Goal: Task Accomplishment & Management: Use online tool/utility

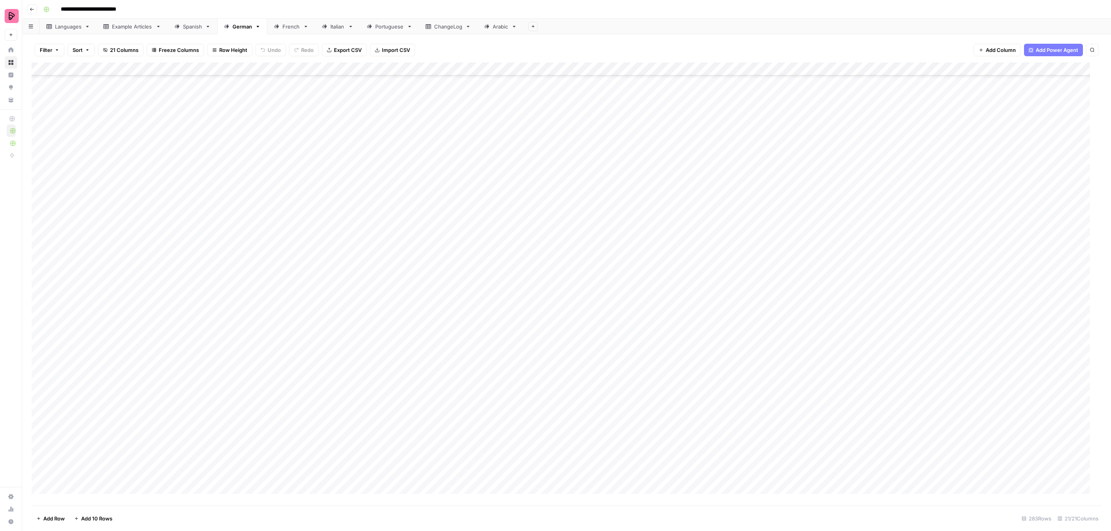
scroll to position [3348, 0]
click at [291, 27] on div "French" at bounding box center [291, 27] width 18 height 8
click at [690, 367] on div "Add Column" at bounding box center [567, 283] width 1070 height 443
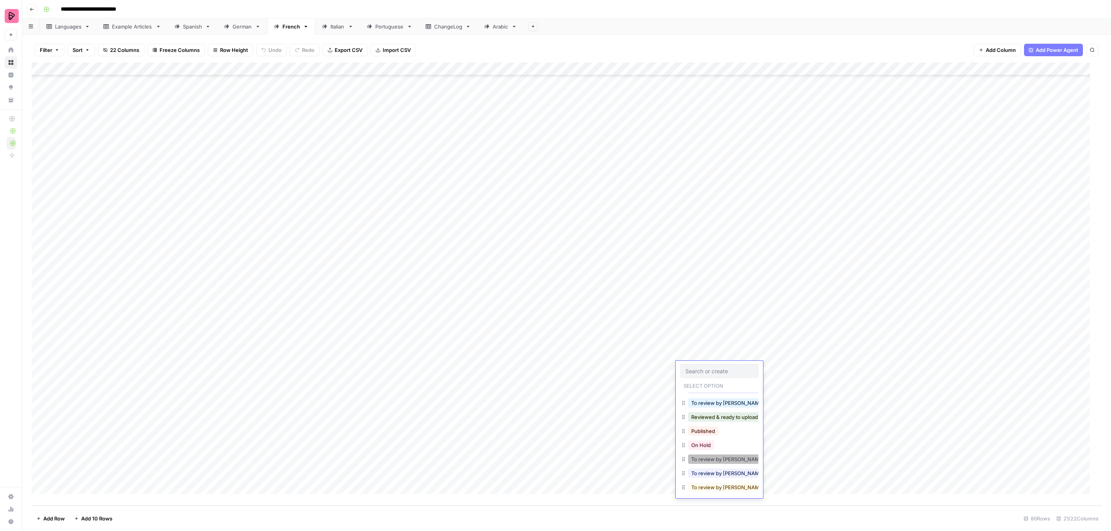
scroll to position [24, 0]
click at [724, 465] on button "To review by [PERSON_NAME]" at bounding box center [728, 469] width 80 height 9
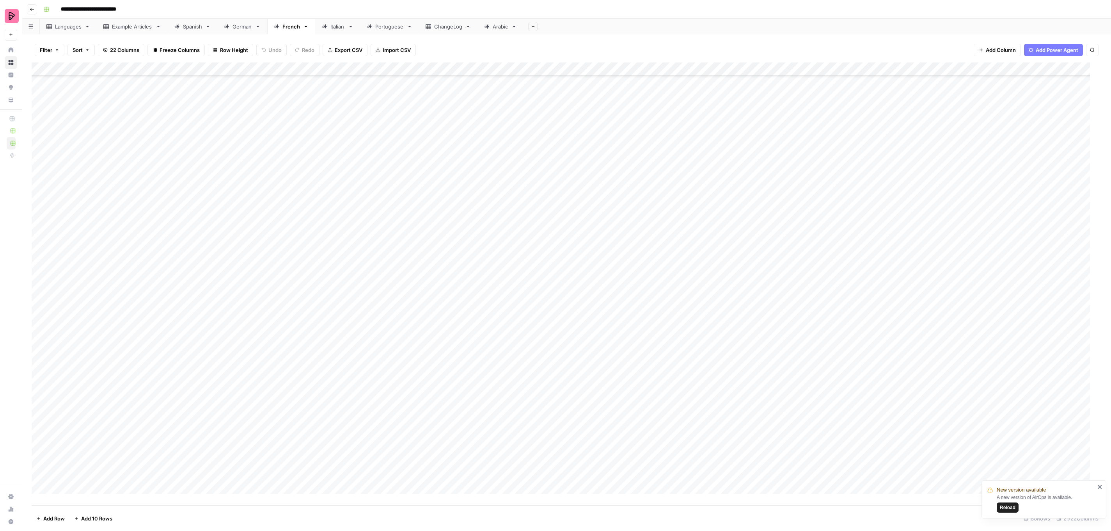
click at [705, 382] on div "Add Column" at bounding box center [567, 283] width 1070 height 443
click at [728, 478] on button "To review by [PERSON_NAME]" at bounding box center [728, 482] width 80 height 9
click at [699, 394] on div "Add Column" at bounding box center [567, 283] width 1070 height 443
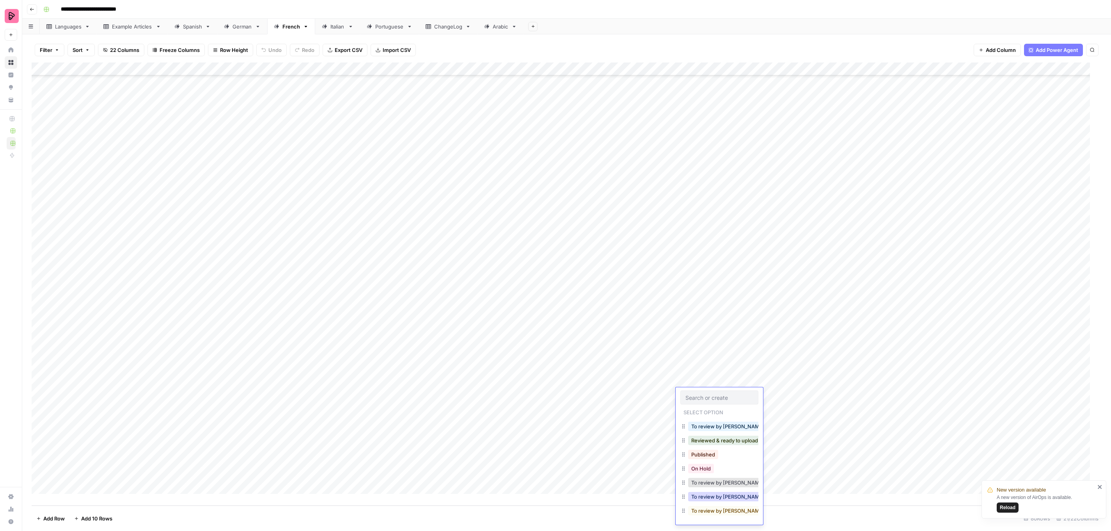
drag, startPoint x: 721, startPoint y: 484, endPoint x: 718, endPoint y: 479, distance: 6.2
click at [721, 492] on button "To review by [PERSON_NAME]" at bounding box center [728, 496] width 80 height 9
click at [697, 410] on div "Add Column" at bounding box center [567, 283] width 1070 height 443
click at [720, 505] on button "To review by [PERSON_NAME]" at bounding box center [728, 509] width 80 height 9
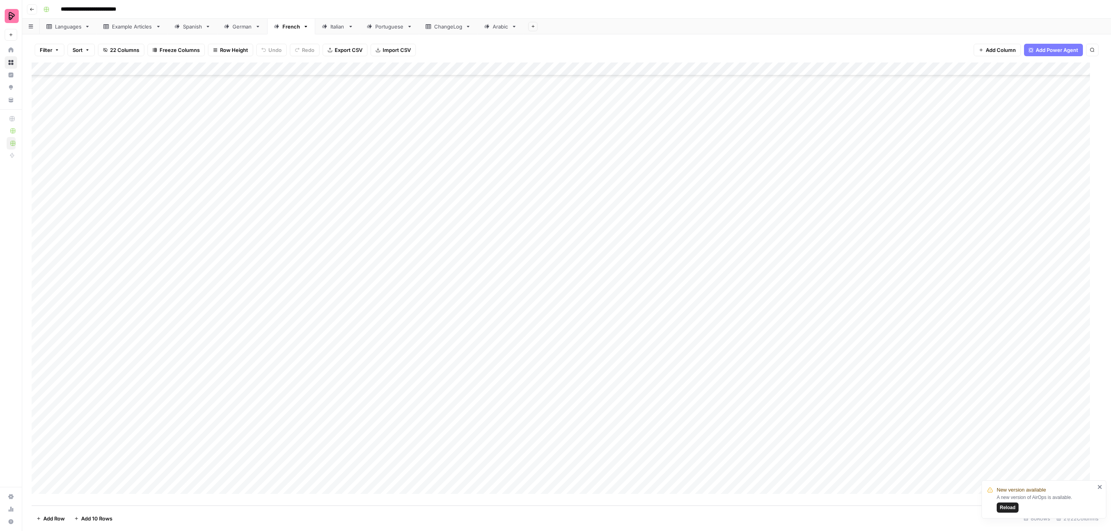
click at [696, 419] on div "Add Column" at bounding box center [567, 283] width 1070 height 443
click at [716, 518] on button "To review by [PERSON_NAME]" at bounding box center [728, 522] width 80 height 9
click at [696, 434] on div "Add Column" at bounding box center [567, 283] width 1070 height 443
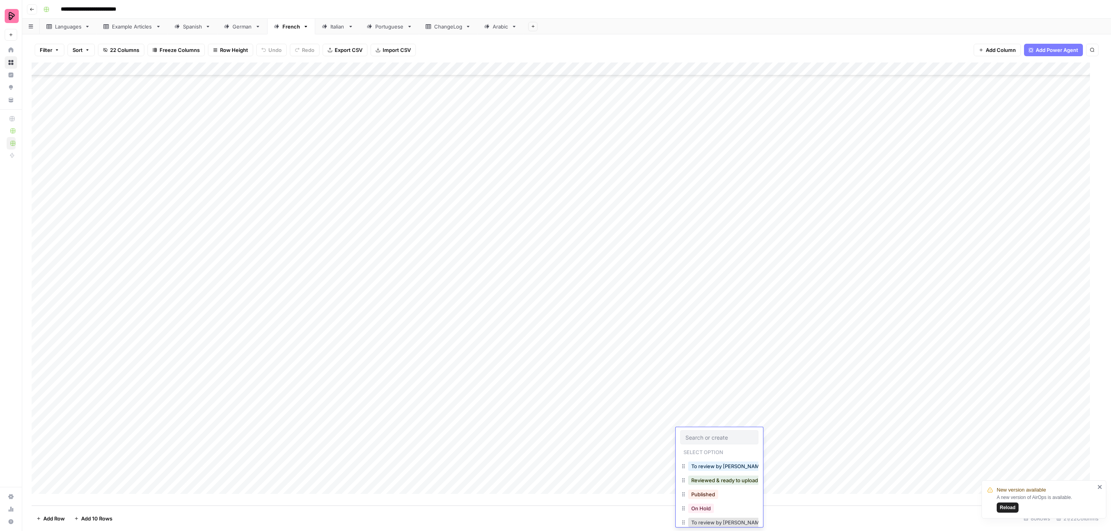
drag, startPoint x: 712, startPoint y: 523, endPoint x: 712, endPoint y: 518, distance: 5.1
click at [712, 530] on button "To review by [PERSON_NAME]" at bounding box center [728, 535] width 80 height 9
click at [697, 449] on div "Add Column" at bounding box center [567, 283] width 1070 height 443
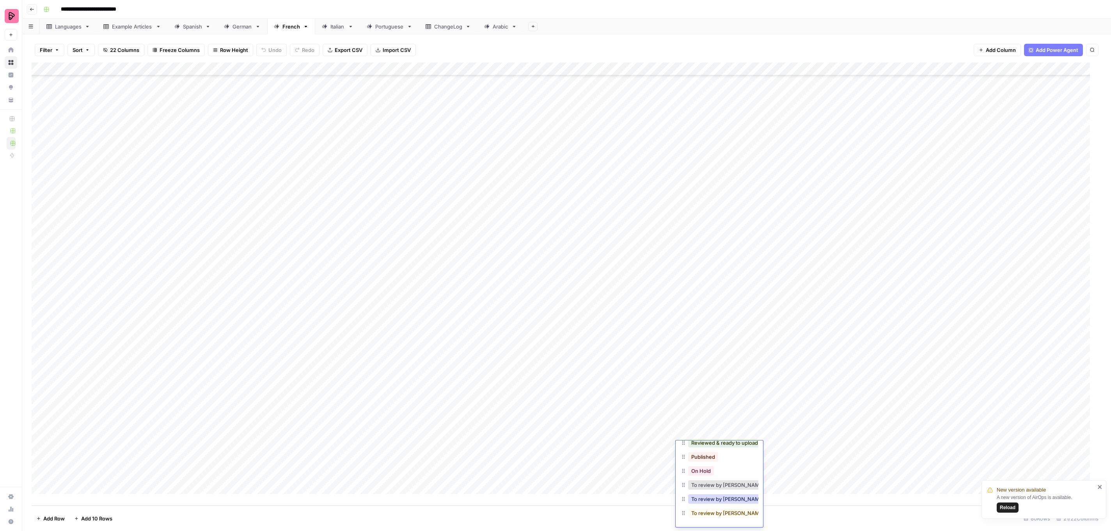
drag, startPoint x: 733, startPoint y: 488, endPoint x: 726, endPoint y: 461, distance: 28.2
click at [733, 494] on button "To review by [PERSON_NAME]" at bounding box center [728, 498] width 80 height 9
click at [711, 461] on div "Add Column" at bounding box center [567, 283] width 1070 height 443
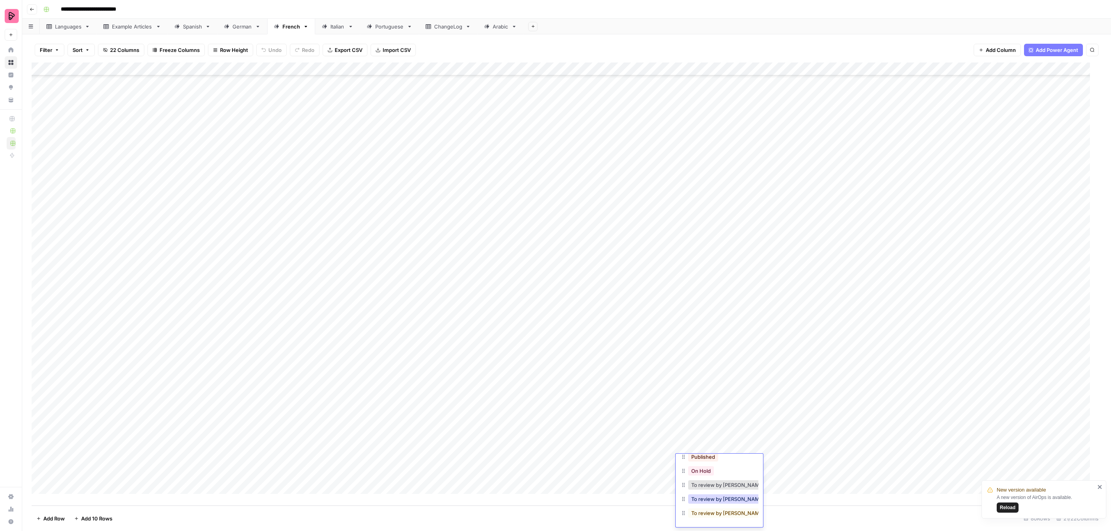
click at [734, 494] on button "To review by [PERSON_NAME]" at bounding box center [728, 498] width 80 height 9
click at [704, 469] on div "Add Column" at bounding box center [567, 283] width 1070 height 443
click at [704, 473] on div "Add Column" at bounding box center [567, 283] width 1070 height 443
click at [699, 494] on button "To review by [PERSON_NAME]" at bounding box center [728, 498] width 80 height 9
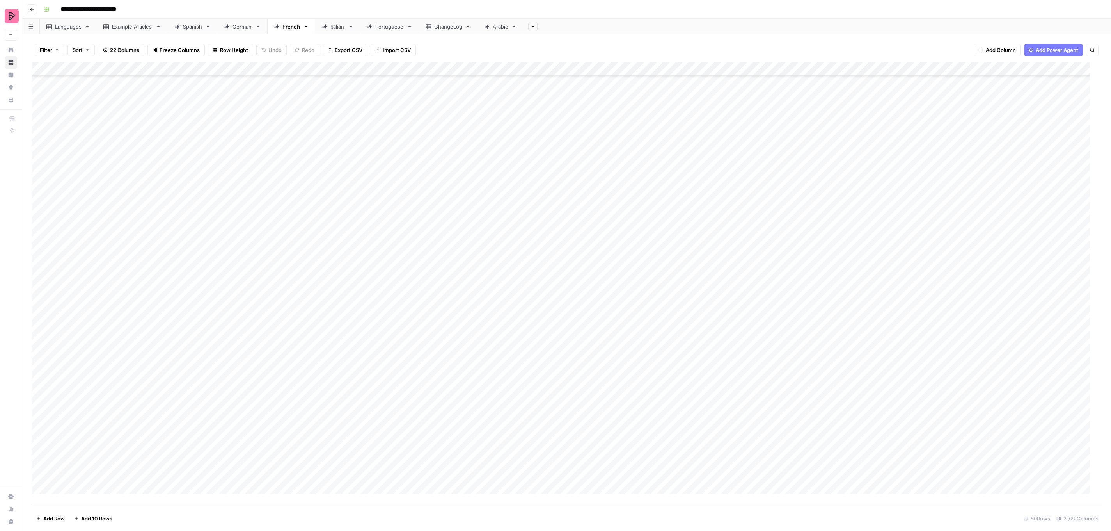
scroll to position [656, 0]
click at [697, 352] on div "Add Column" at bounding box center [567, 283] width 1070 height 443
click at [727, 452] on button "To review by [PERSON_NAME]" at bounding box center [728, 456] width 80 height 9
